Goal: Task Accomplishment & Management: Complete application form

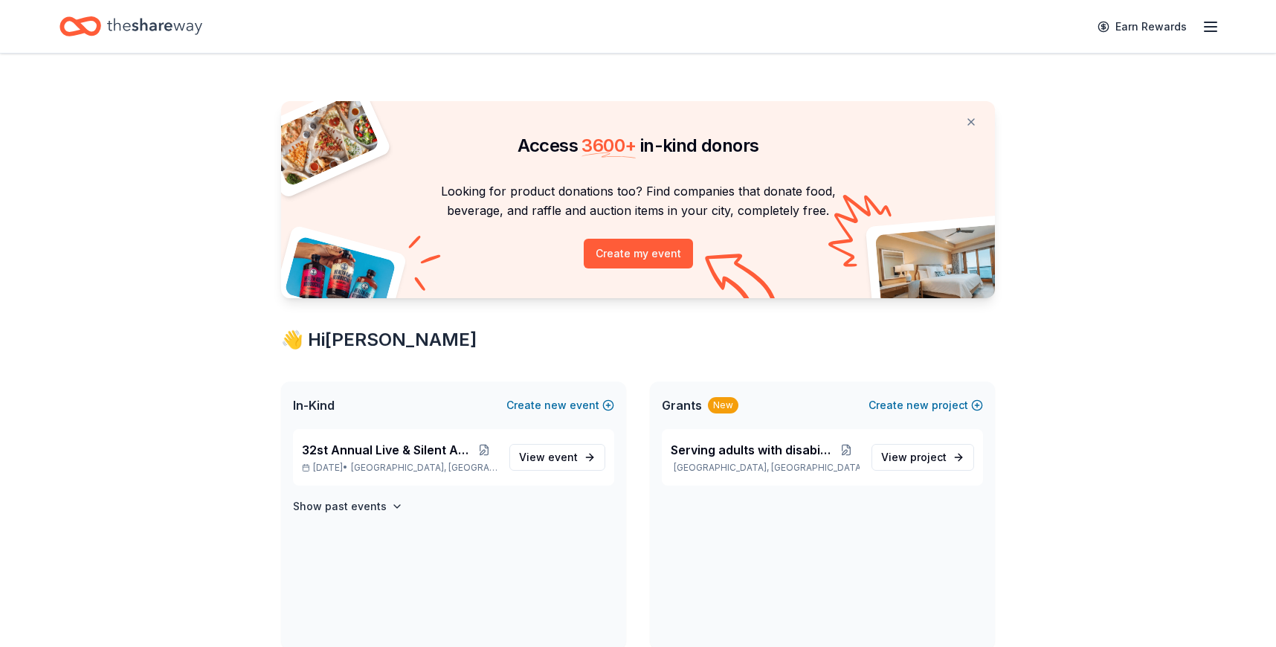
scroll to position [512, 0]
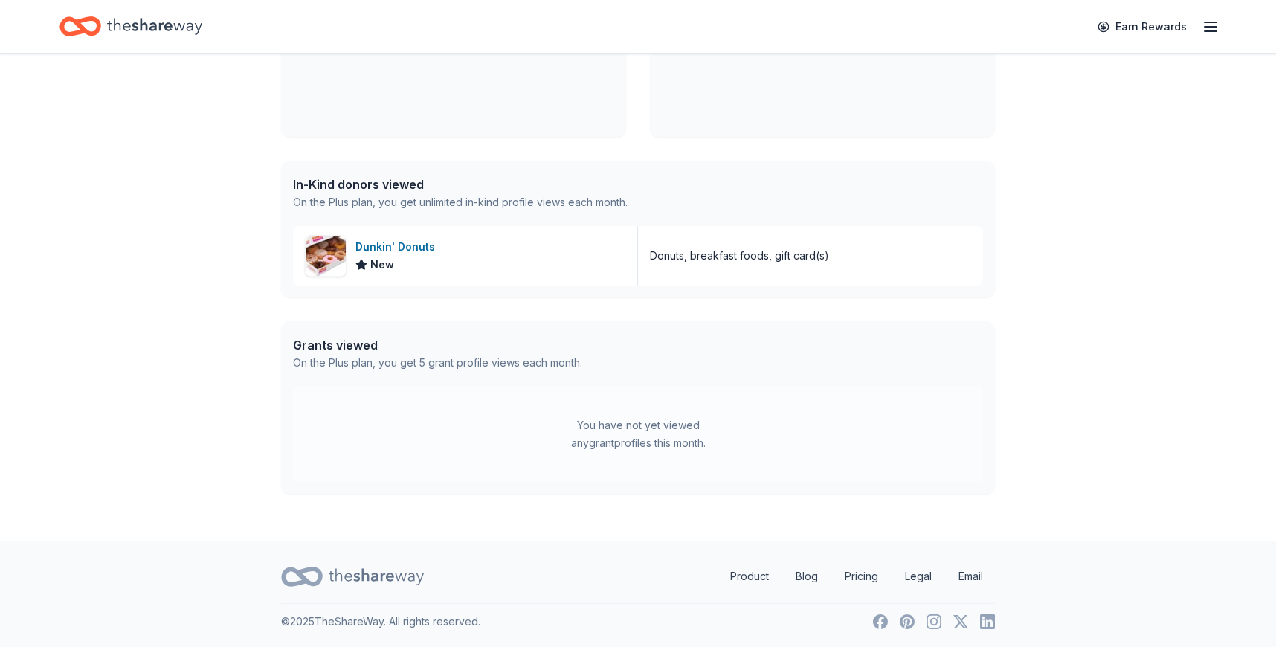
click at [96, 23] on icon "Home" at bounding box center [87, 26] width 23 height 15
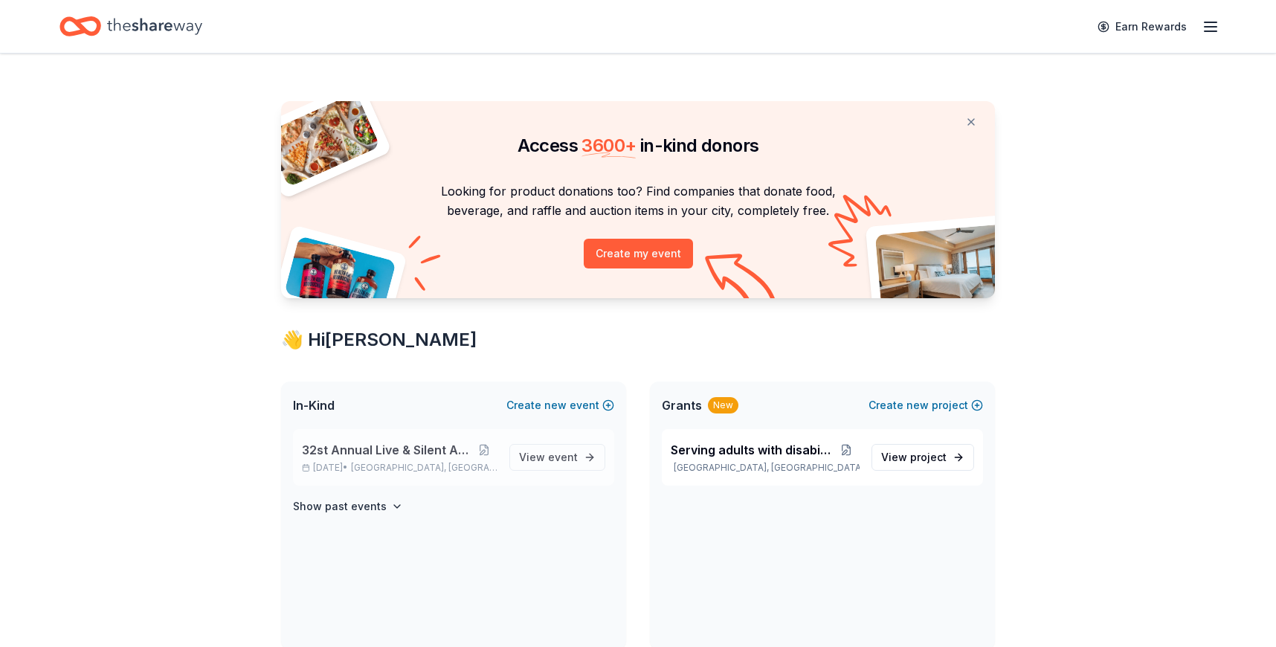
click at [338, 445] on span "32st Annual Live & Silent Auction" at bounding box center [387, 450] width 170 height 18
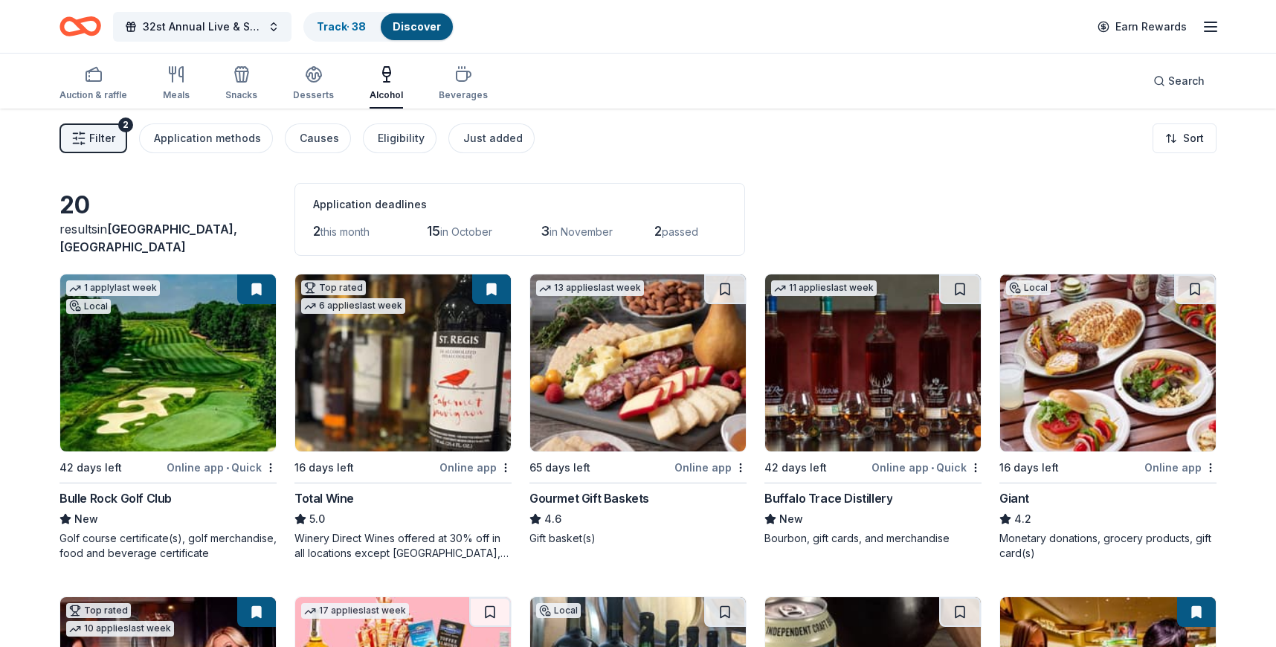
click at [409, 21] on link "Discover" at bounding box center [417, 26] width 48 height 13
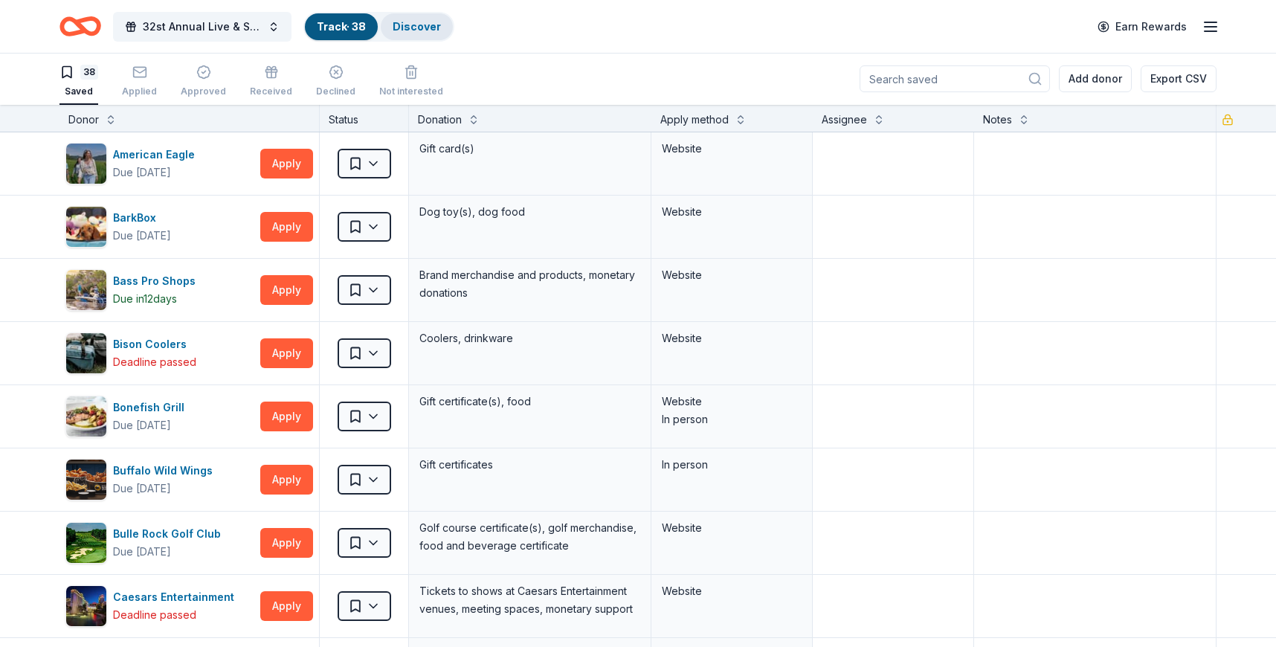
click at [411, 28] on link "Discover" at bounding box center [417, 26] width 48 height 13
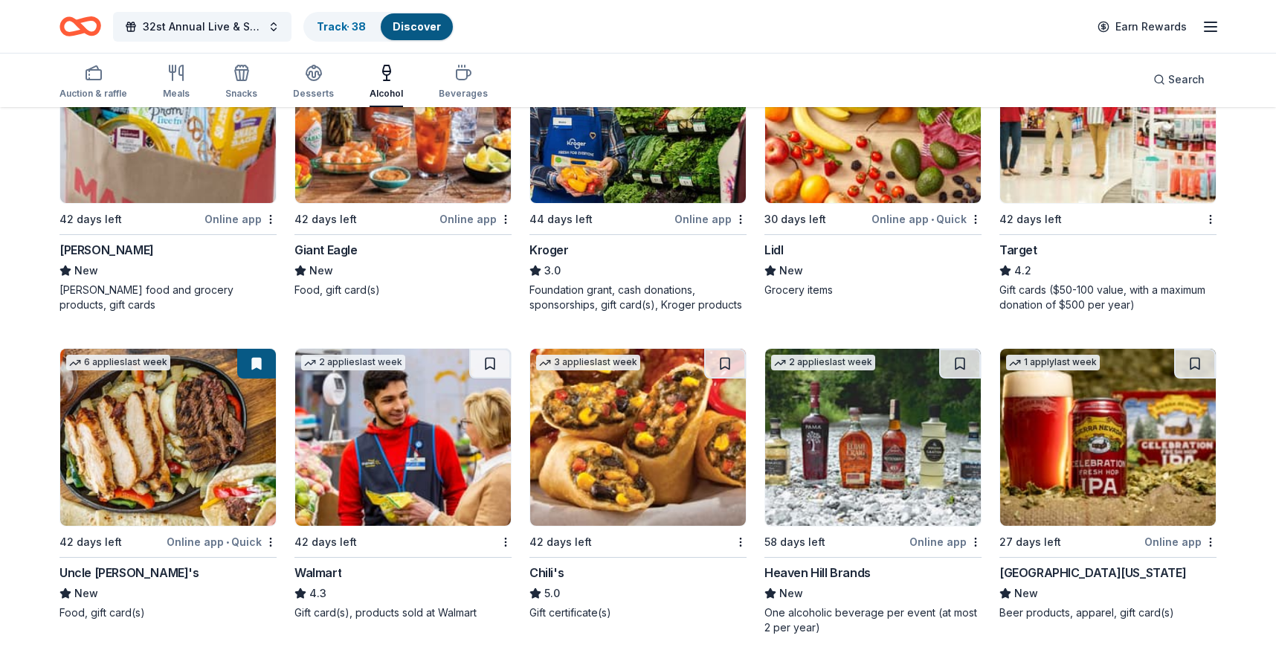
scroll to position [912, 0]
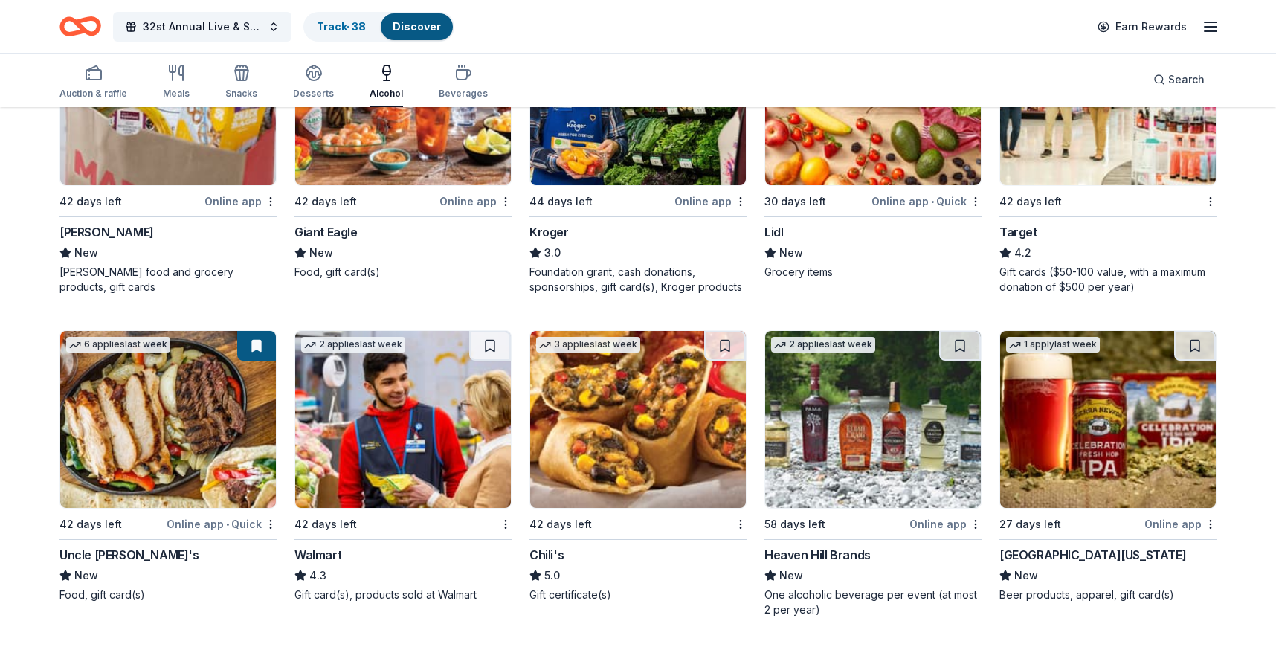
click at [608, 524] on div "42 days left" at bounding box center [629, 524] width 199 height 19
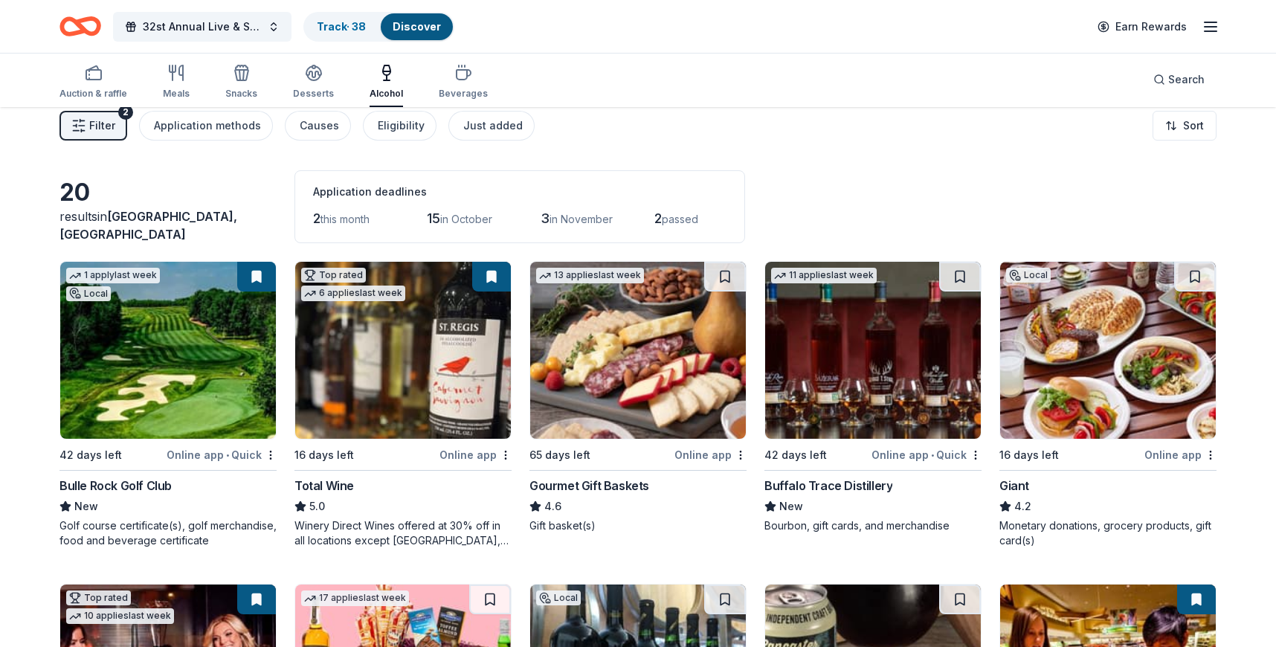
scroll to position [0, 0]
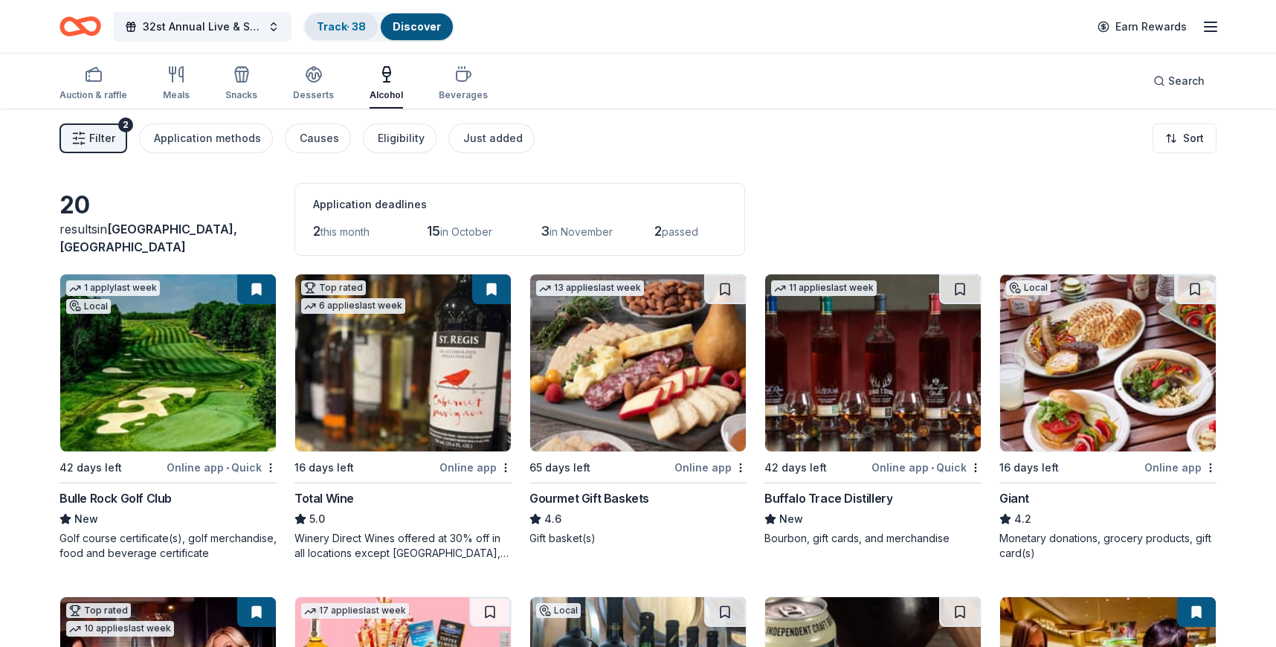
click at [347, 30] on link "Track · 38" at bounding box center [341, 26] width 49 height 13
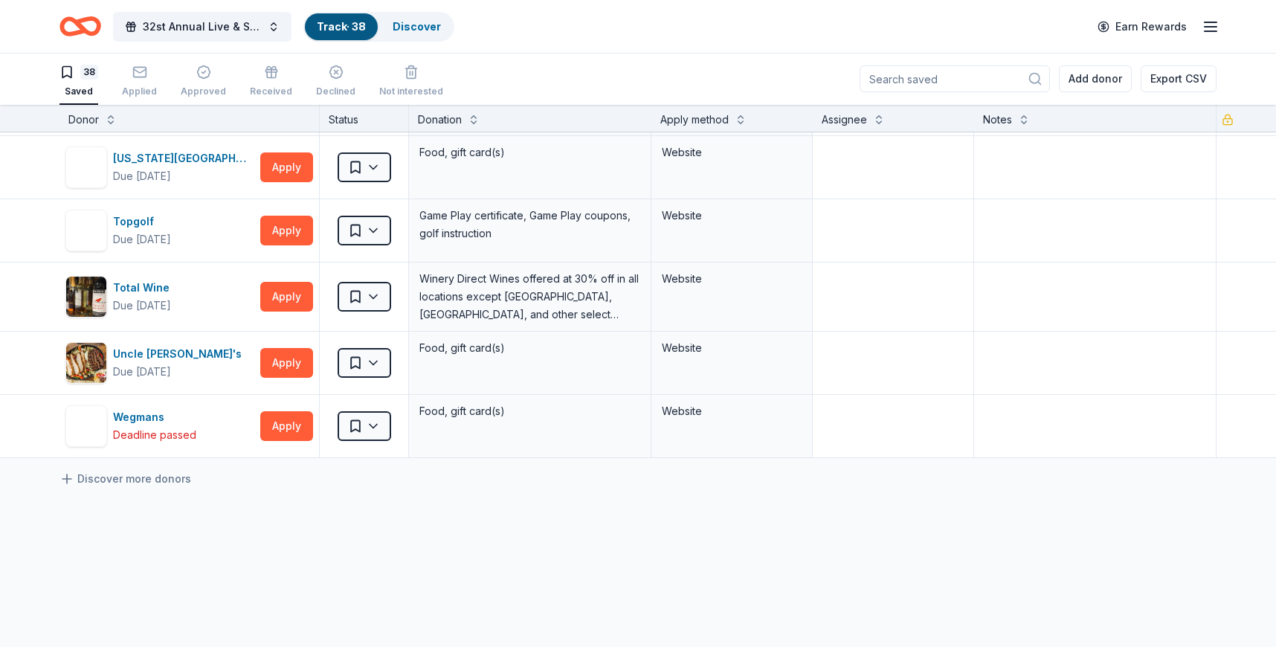
scroll to position [2115, 0]
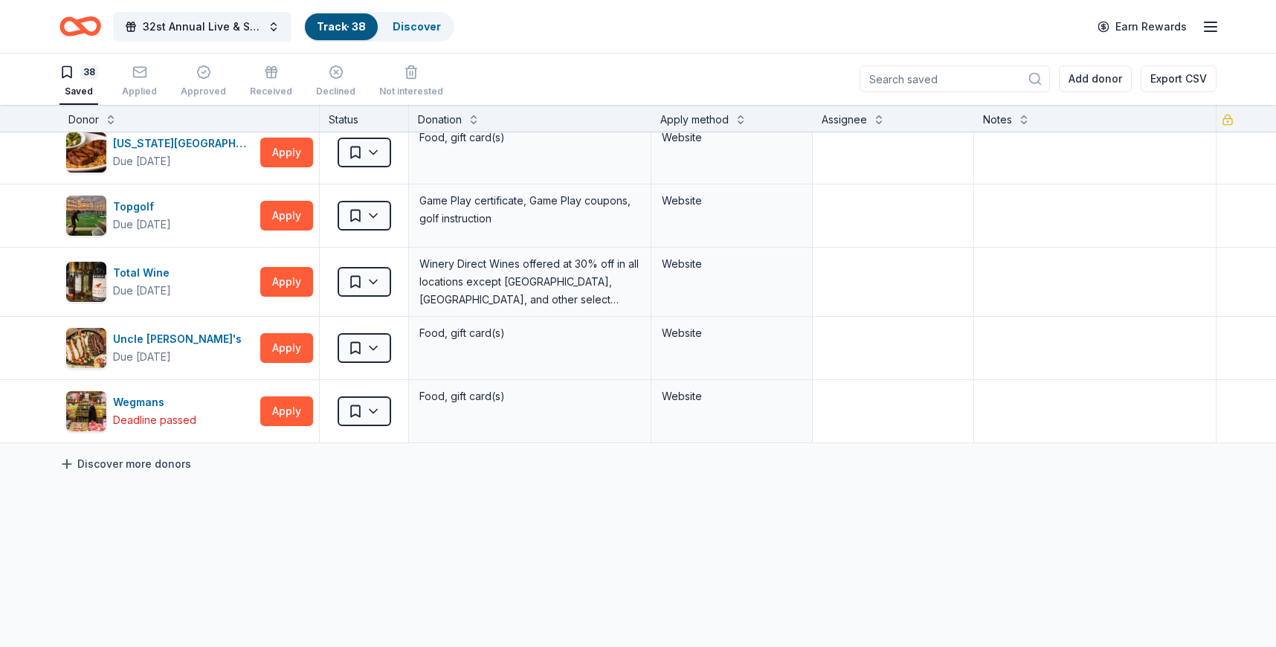
click at [163, 468] on link "Discover more donors" at bounding box center [125, 464] width 132 height 18
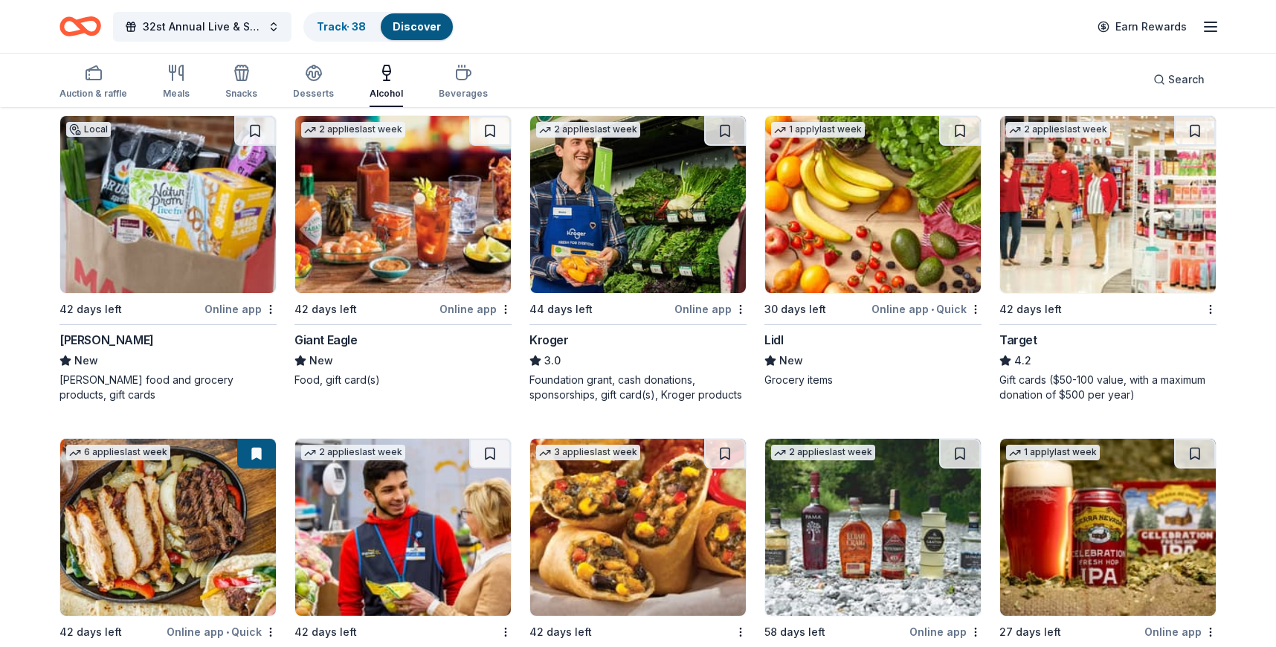
scroll to position [912, 0]
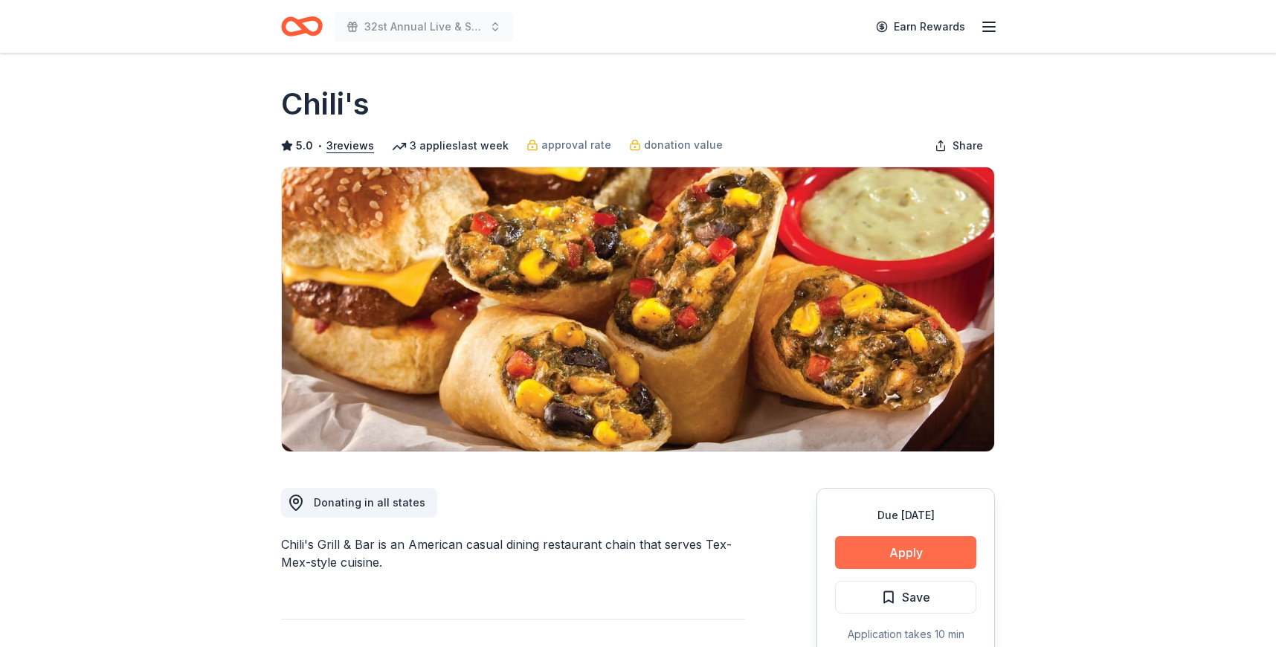
click at [852, 552] on button "Apply" at bounding box center [905, 552] width 141 height 33
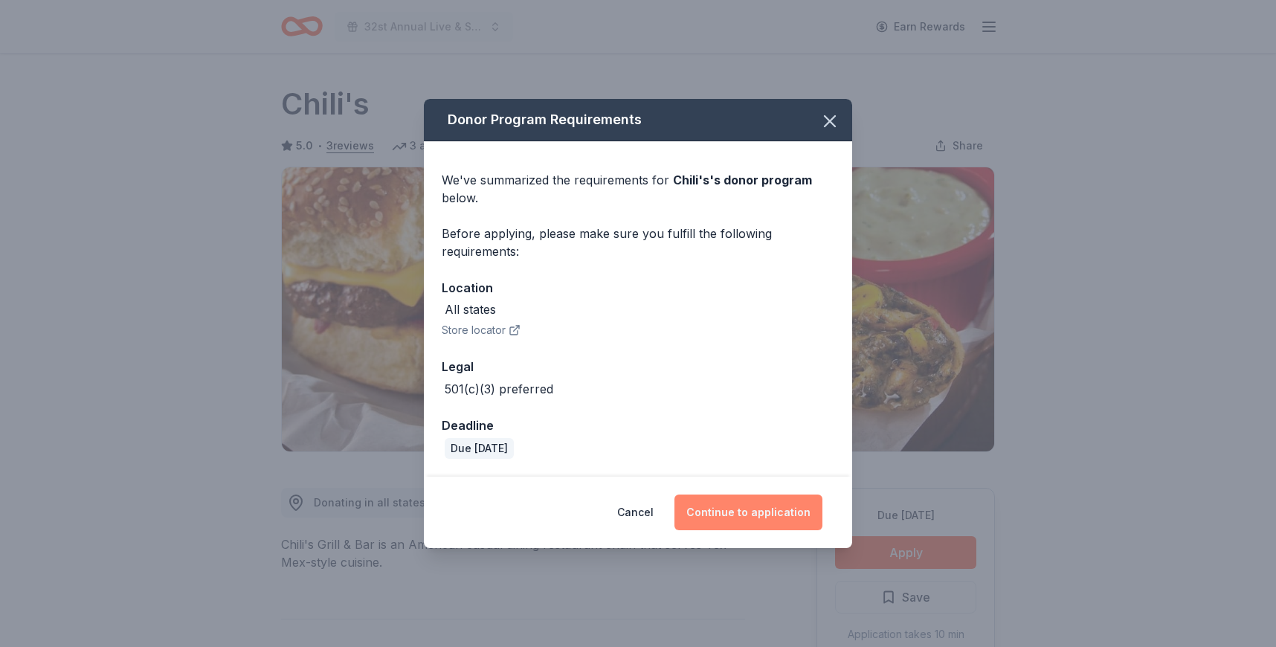
click at [724, 515] on button "Continue to application" at bounding box center [749, 513] width 148 height 36
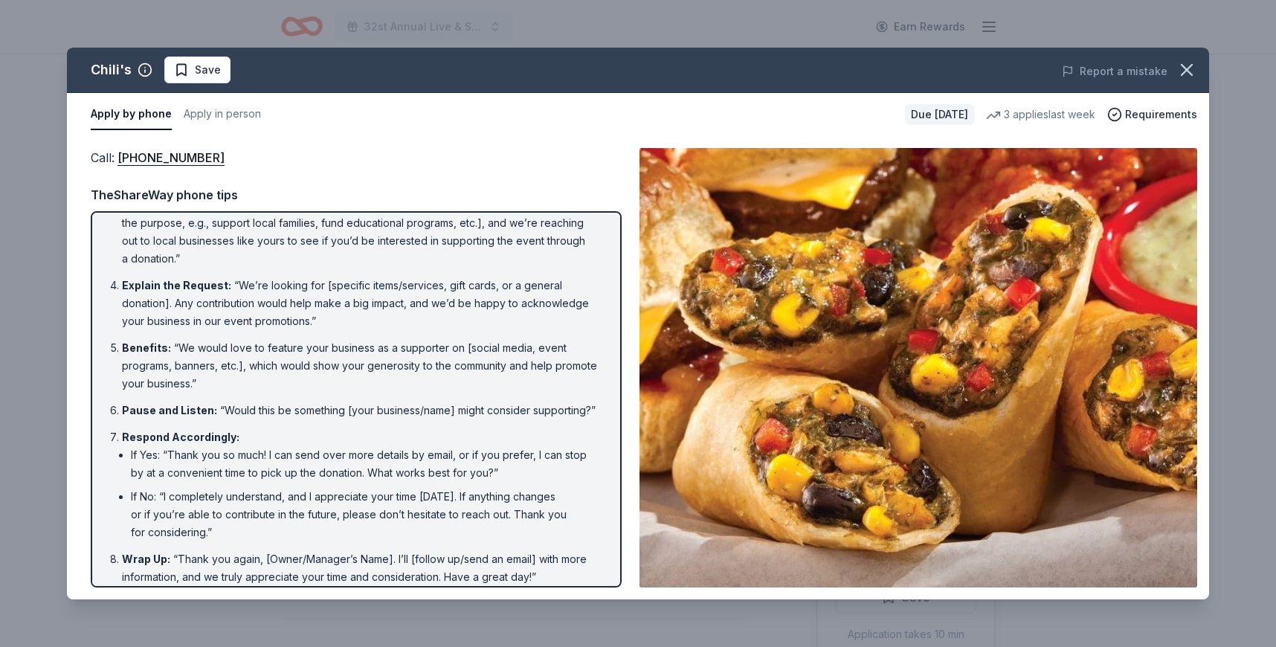
scroll to position [129, 0]
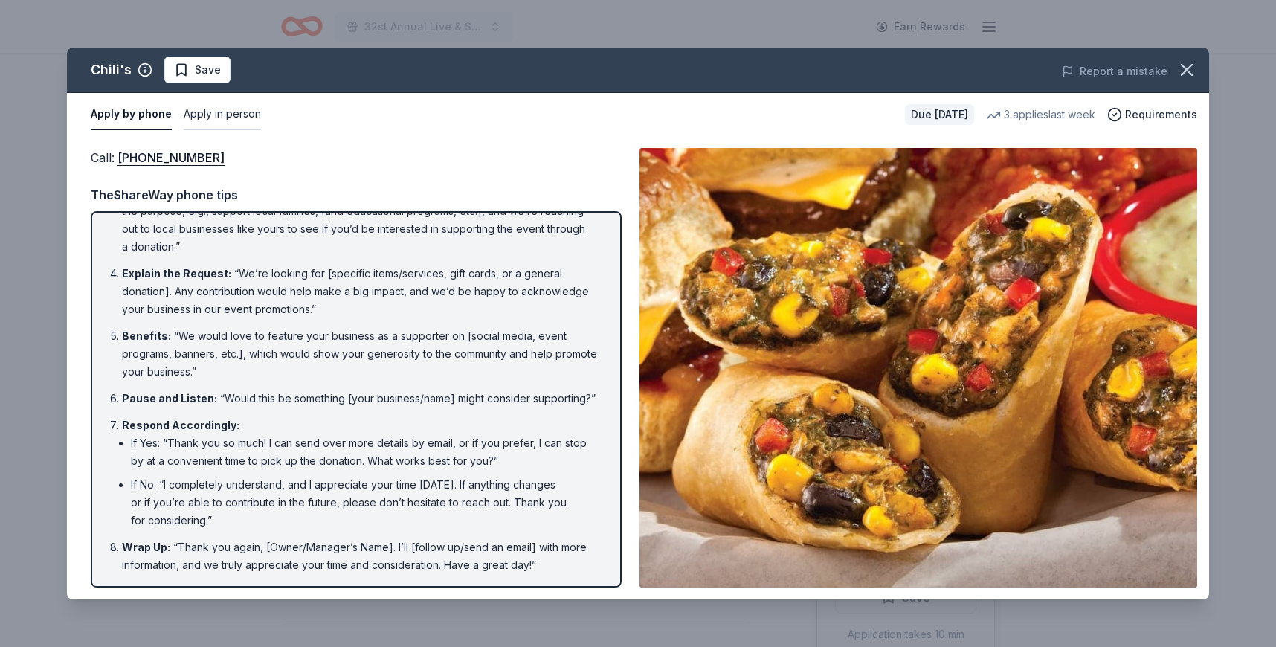
click at [215, 111] on button "Apply in person" at bounding box center [222, 114] width 77 height 31
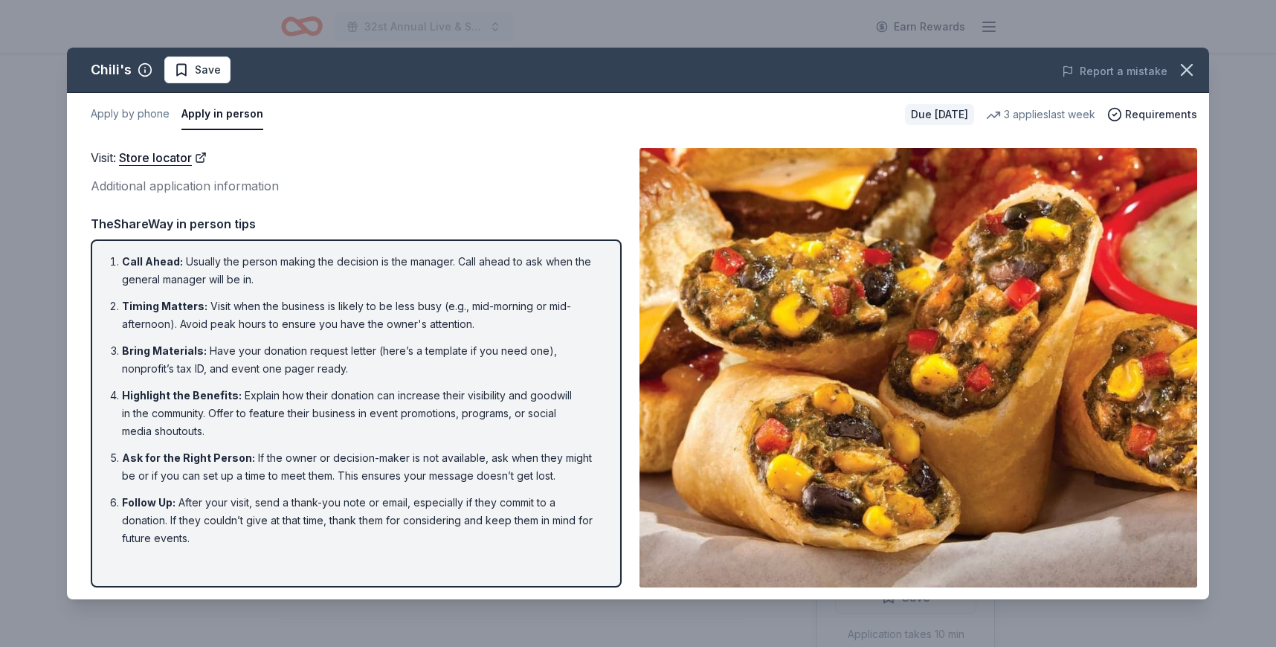
scroll to position [0, 0]
click at [142, 120] on button "Apply by phone" at bounding box center [130, 114] width 79 height 31
